Goal: Task Accomplishment & Management: Manage account settings

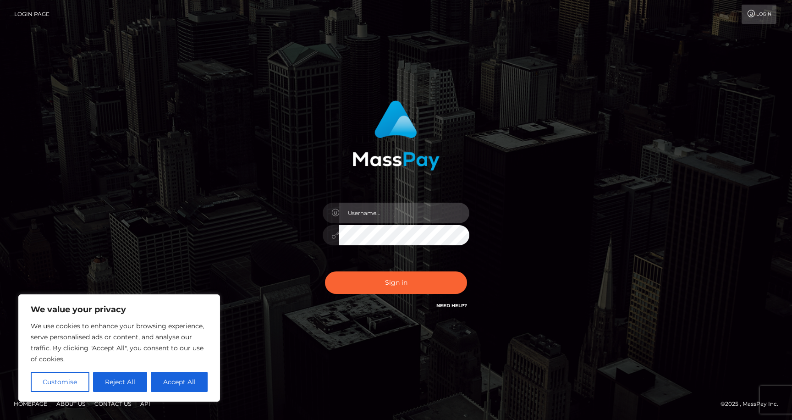
click at [381, 214] on input "text" at bounding box center [404, 213] width 130 height 21
type input "[EMAIL_ADDRESS][DOMAIN_NAME]"
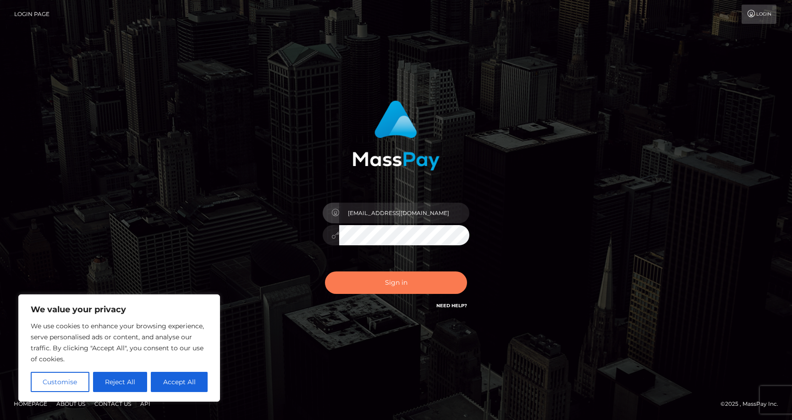
click at [384, 287] on button "Sign in" at bounding box center [396, 282] width 142 height 22
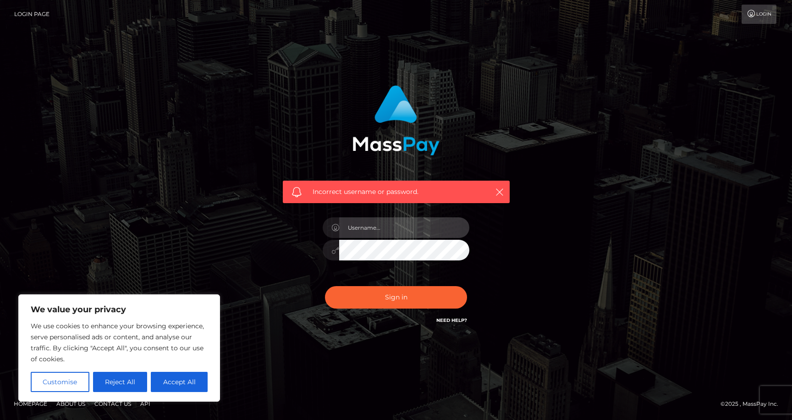
click at [370, 233] on input "text" at bounding box center [404, 227] width 130 height 21
type input "[EMAIL_ADDRESS][DOMAIN_NAME]"
click at [308, 251] on div "Incorrect username or password. valentinafox69@yahoo.com" at bounding box center [396, 205] width 241 height 254
click at [325, 286] on button "Sign in" at bounding box center [396, 297] width 142 height 22
click at [374, 222] on input "text" at bounding box center [404, 227] width 130 height 21
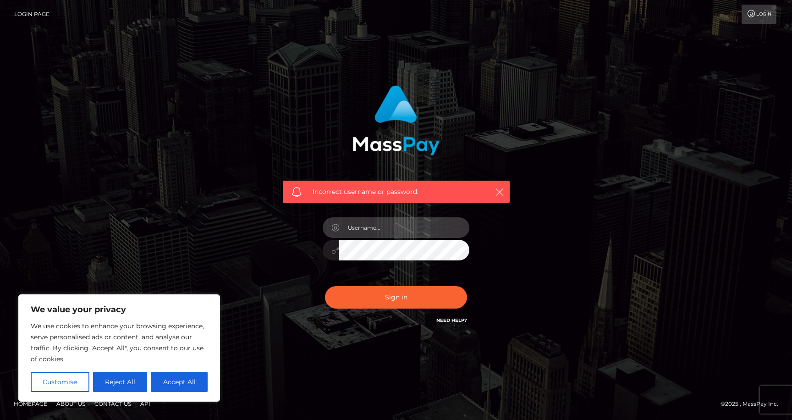
type input "[EMAIL_ADDRESS][DOMAIN_NAME]"
